Goal: Transaction & Acquisition: Purchase product/service

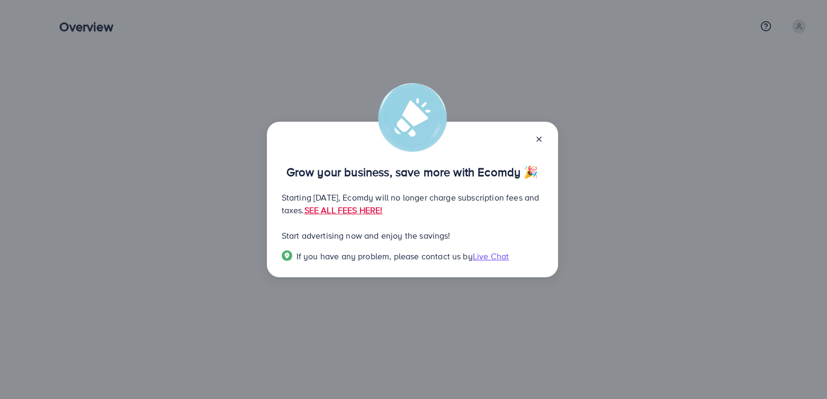
click at [539, 140] on line at bounding box center [539, 139] width 4 height 4
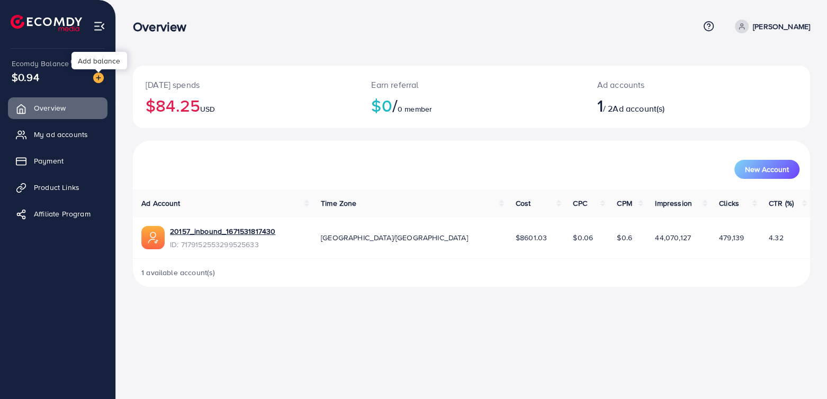
click at [97, 78] on img at bounding box center [98, 78] width 11 height 11
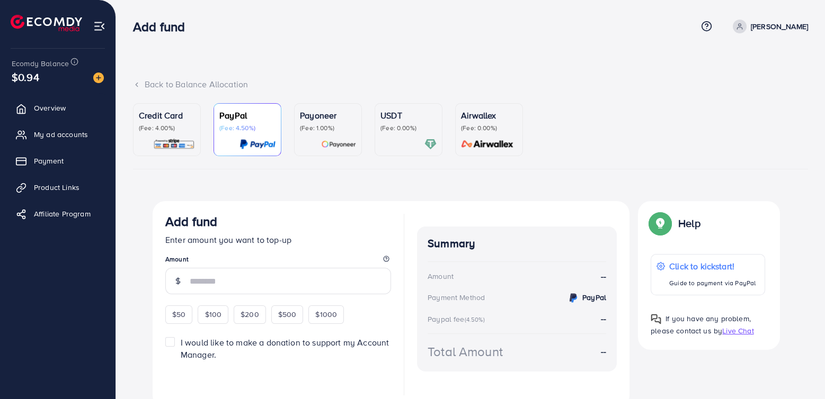
click at [330, 142] on img at bounding box center [338, 144] width 35 height 12
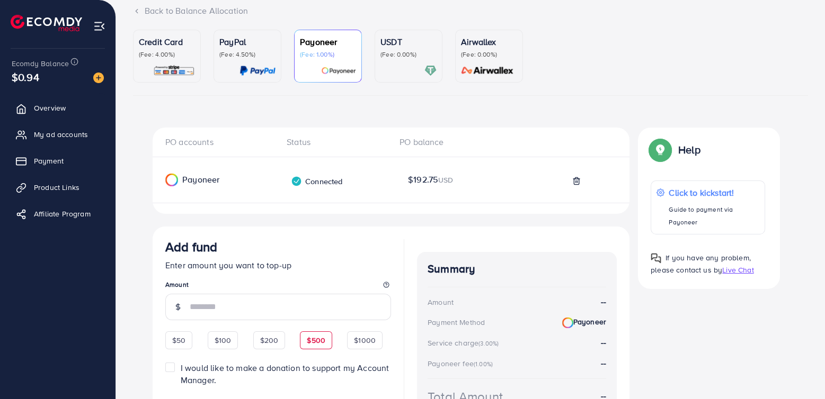
scroll to position [166, 0]
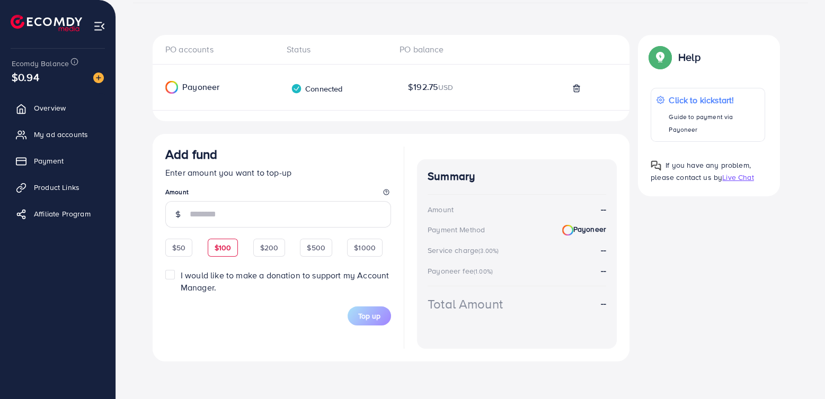
click at [232, 242] on div "$100" at bounding box center [223, 248] width 31 height 18
type input "***"
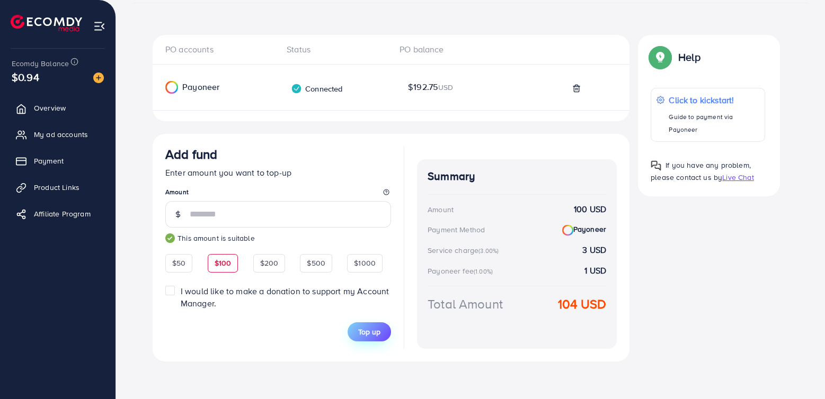
click at [378, 331] on span "Top up" at bounding box center [369, 332] width 22 height 11
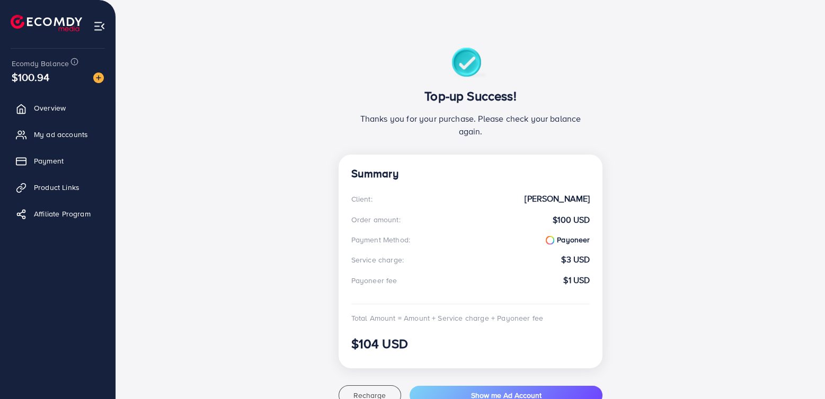
scroll to position [106, 0]
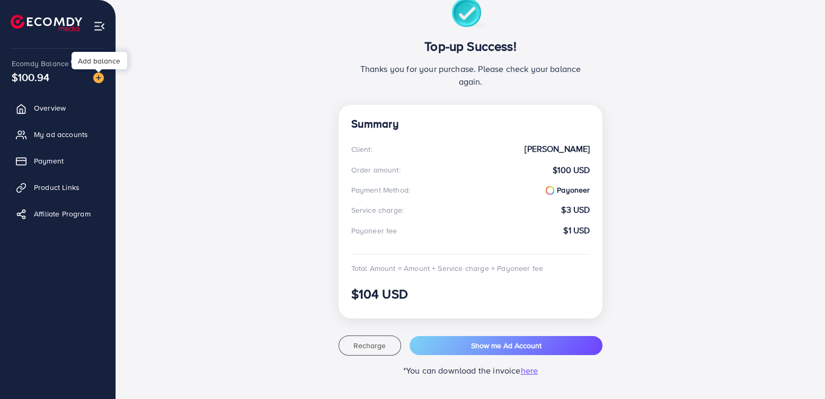
click at [96, 75] on img at bounding box center [98, 78] width 11 height 11
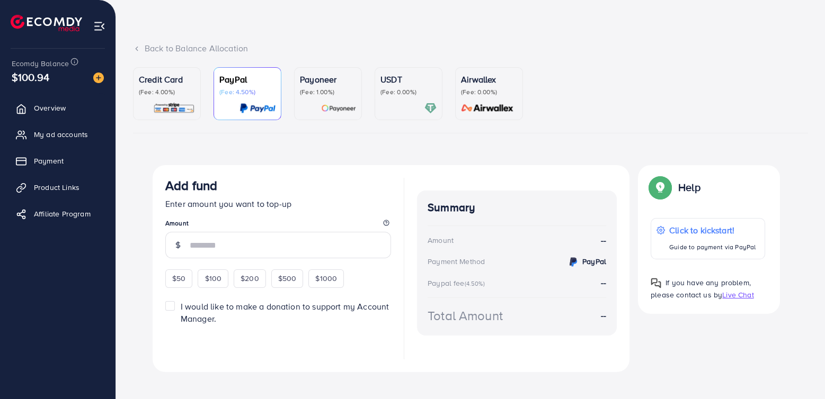
scroll to position [47, 0]
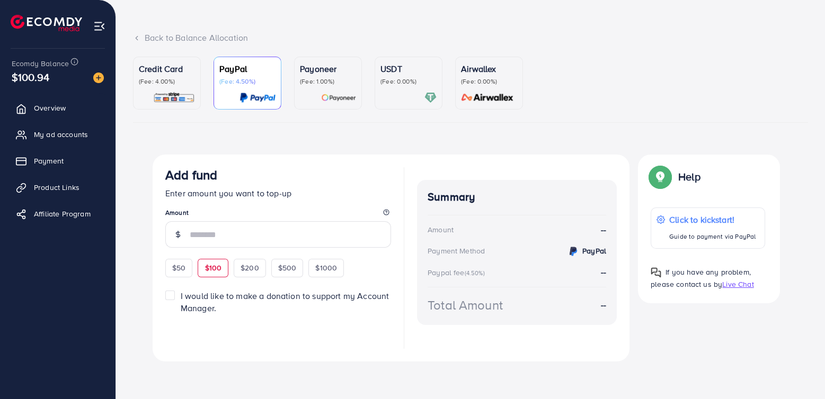
click at [215, 270] on span "$100" at bounding box center [212, 268] width 17 height 11
type input "***"
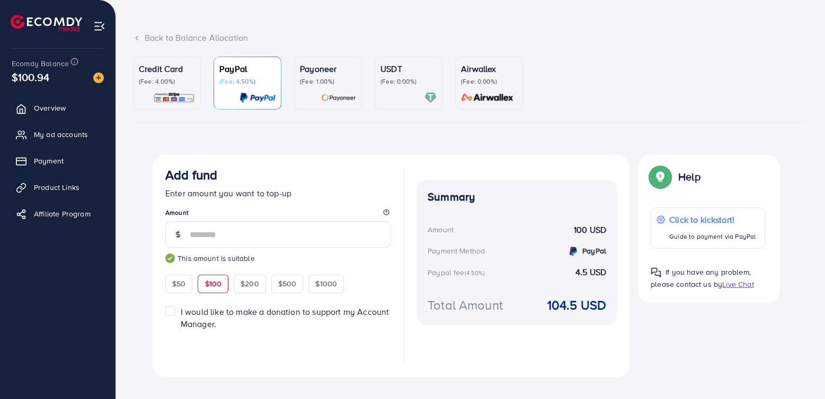
click at [397, 92] on div at bounding box center [408, 98] width 56 height 12
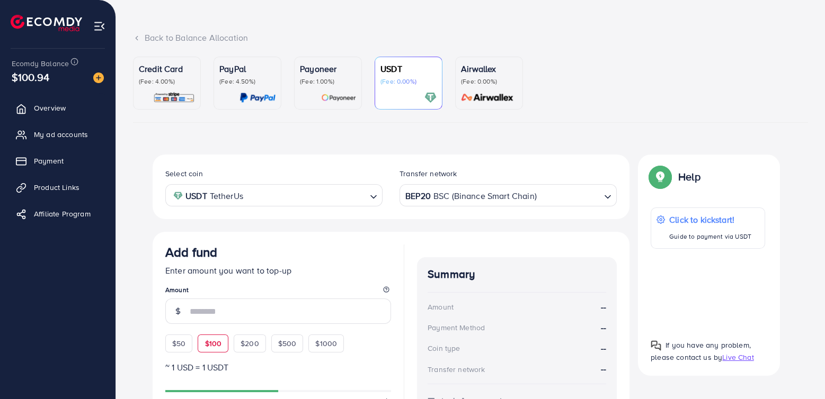
click at [215, 341] on span "$100" at bounding box center [212, 343] width 17 height 11
type input "***"
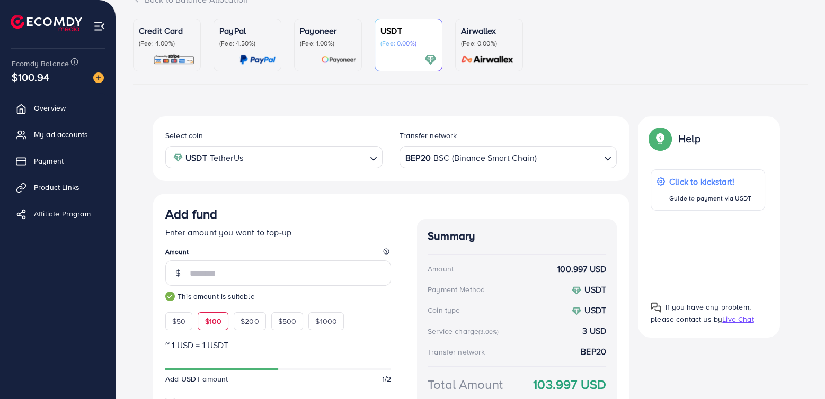
scroll to position [47, 0]
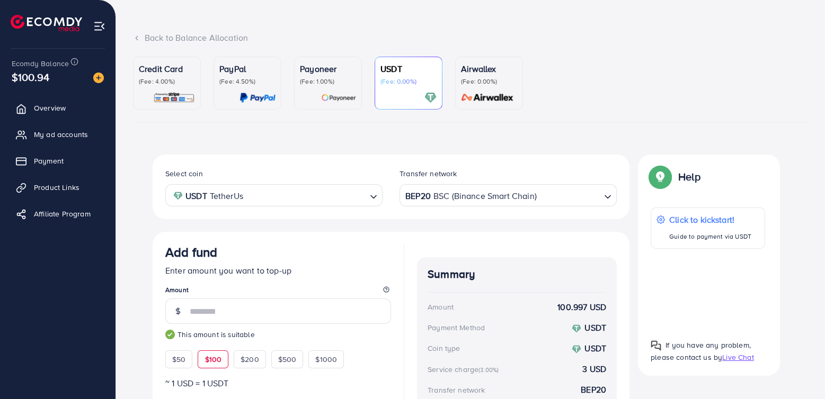
click at [480, 94] on img at bounding box center [487, 98] width 59 height 12
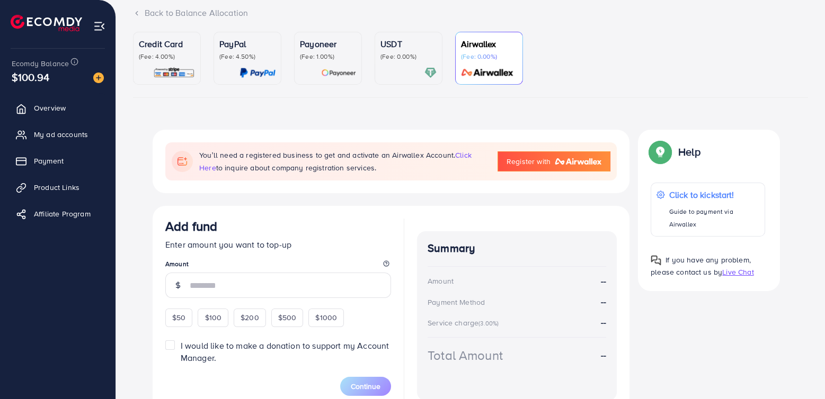
scroll to position [136, 0]
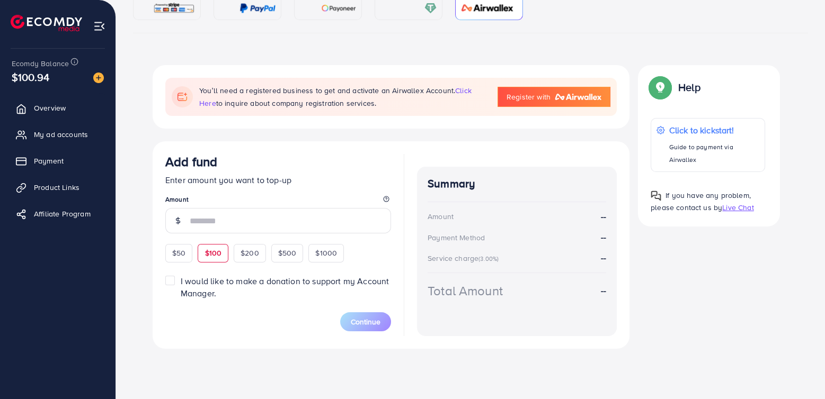
click at [221, 254] on div "$100" at bounding box center [213, 253] width 31 height 18
type input "***"
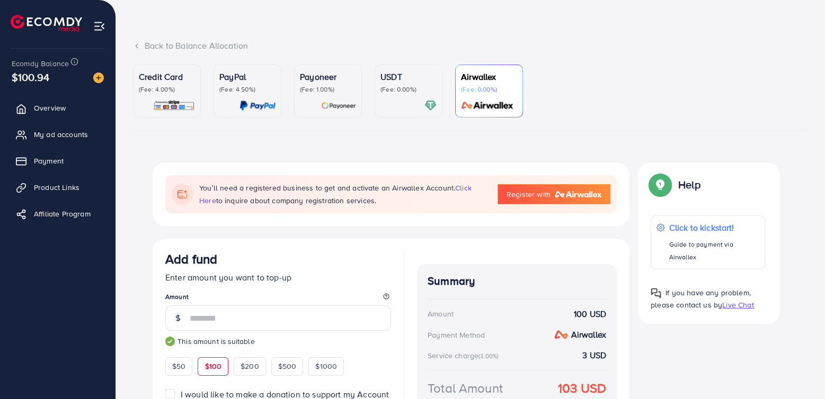
scroll to position [0, 0]
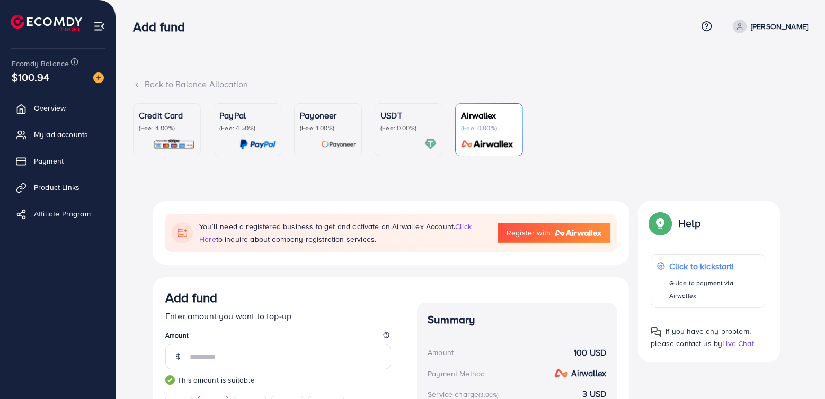
click at [177, 144] on img at bounding box center [174, 144] width 42 height 12
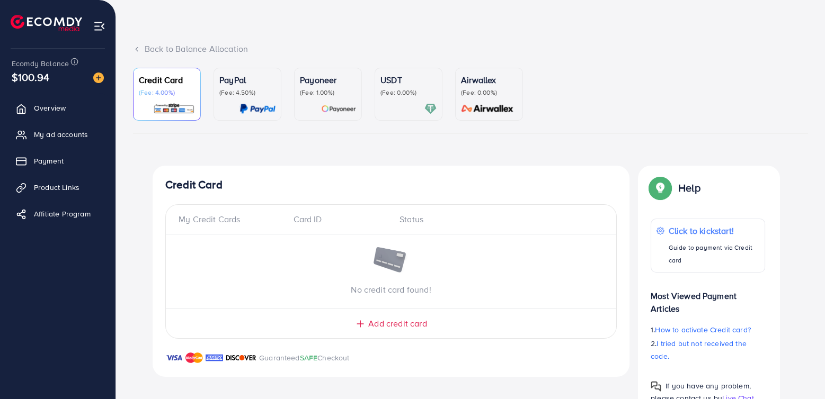
scroll to position [70, 0]
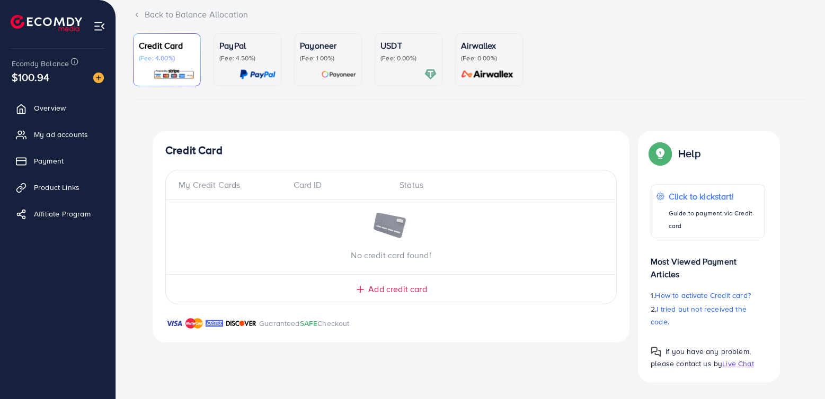
click at [244, 55] on p "(Fee: 4.50%)" at bounding box center [247, 58] width 56 height 8
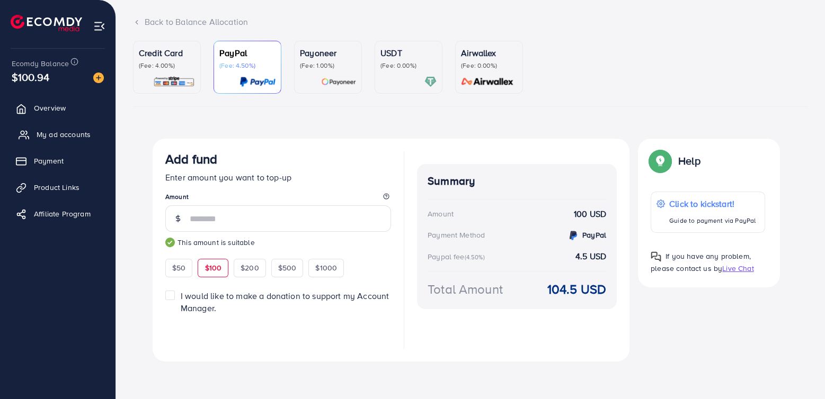
click at [58, 135] on span "My ad accounts" at bounding box center [64, 134] width 54 height 11
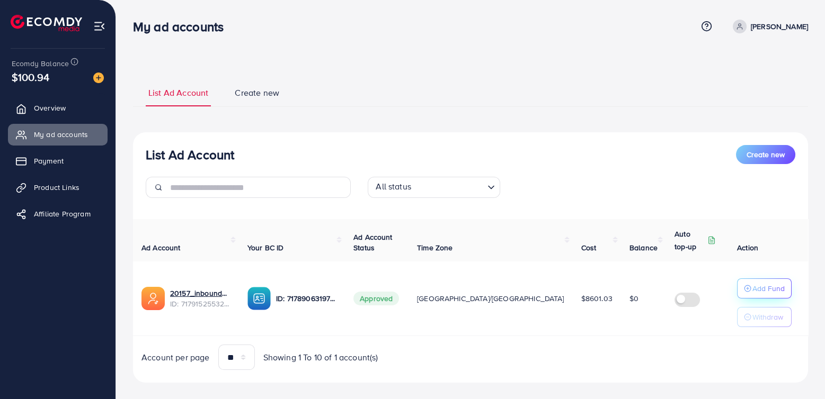
click at [737, 290] on button "Add Fund" at bounding box center [764, 289] width 55 height 20
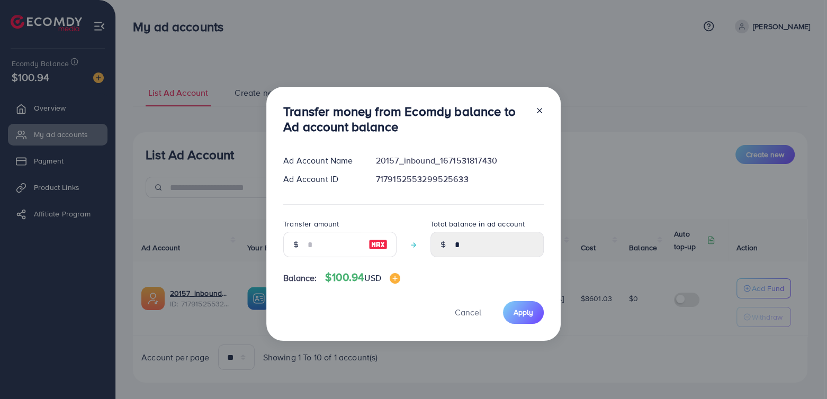
click at [375, 245] on img at bounding box center [378, 244] width 19 height 13
type input "***"
type input "******"
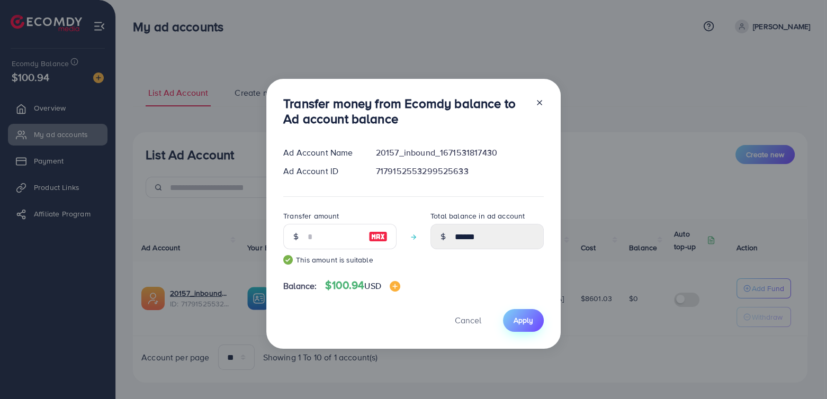
click at [531, 318] on span "Apply" at bounding box center [524, 320] width 20 height 11
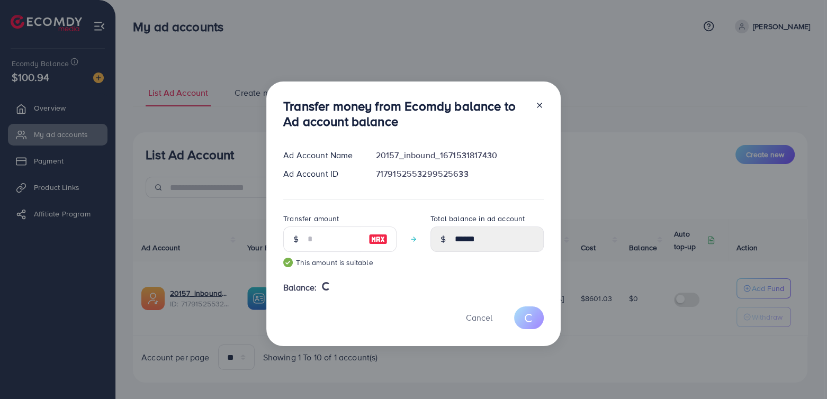
type input "*"
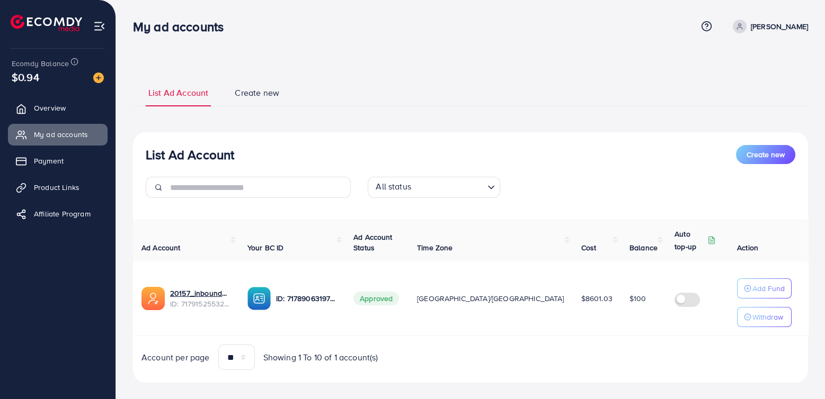
click at [381, 301] on span "Approved" at bounding box center [376, 299] width 46 height 14
